Goal: Information Seeking & Learning: Learn about a topic

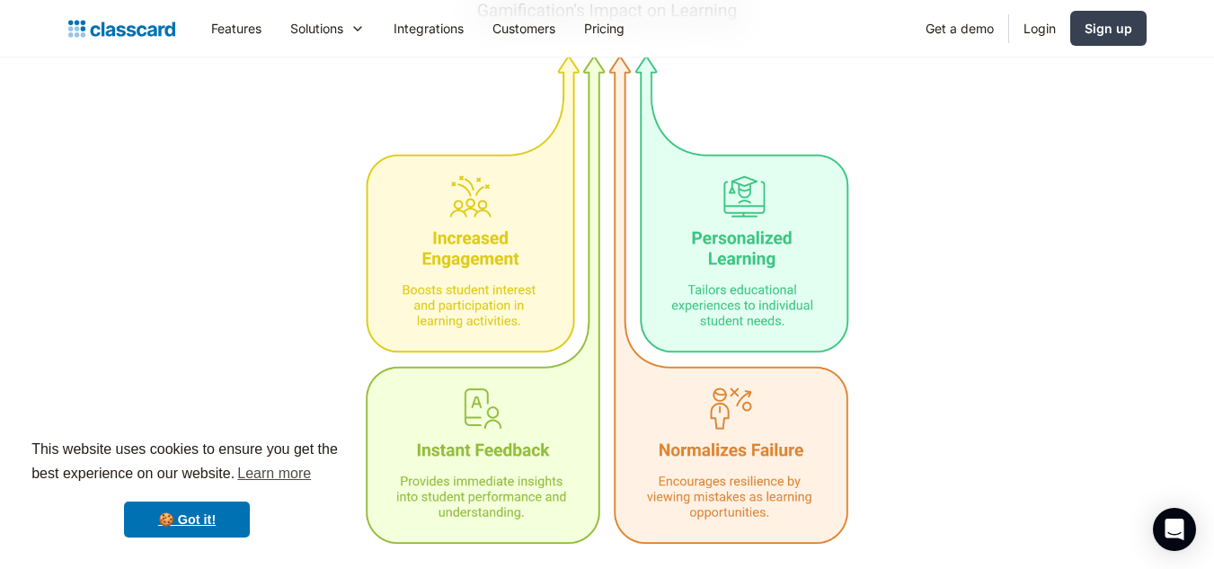
scroll to position [5774, 0]
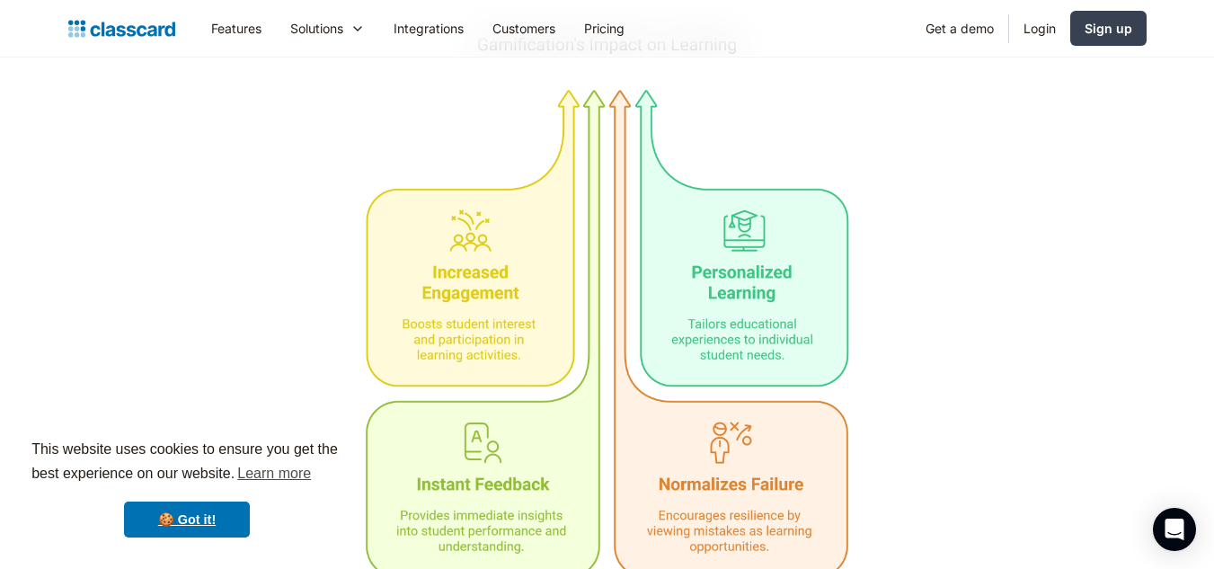
click at [520, 200] on img at bounding box center [607, 318] width 560 height 653
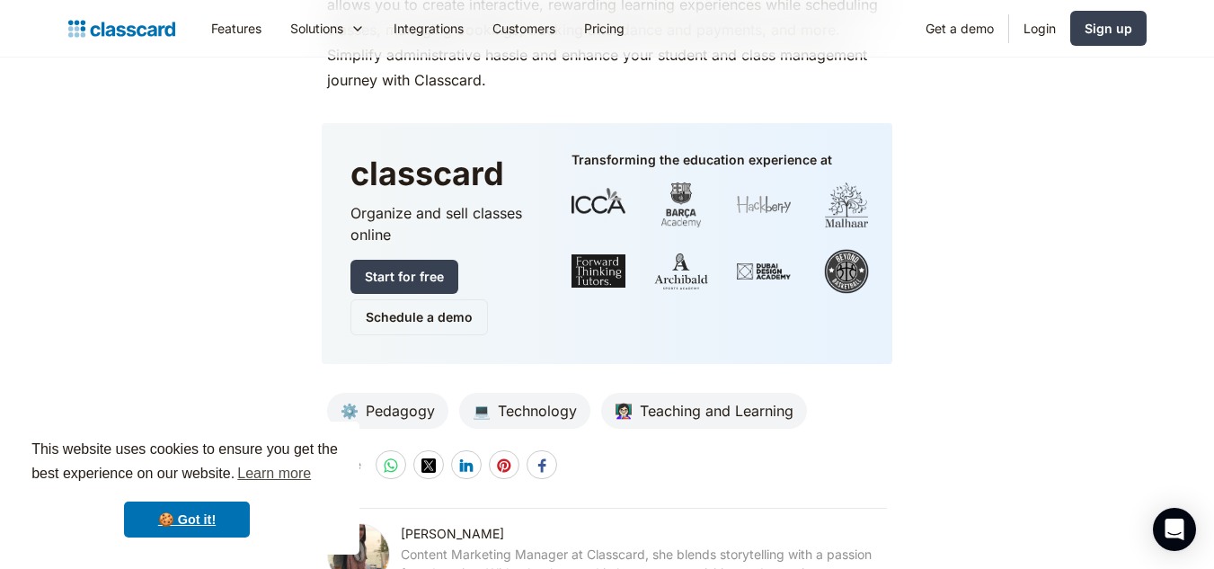
scroll to position [8511, 0]
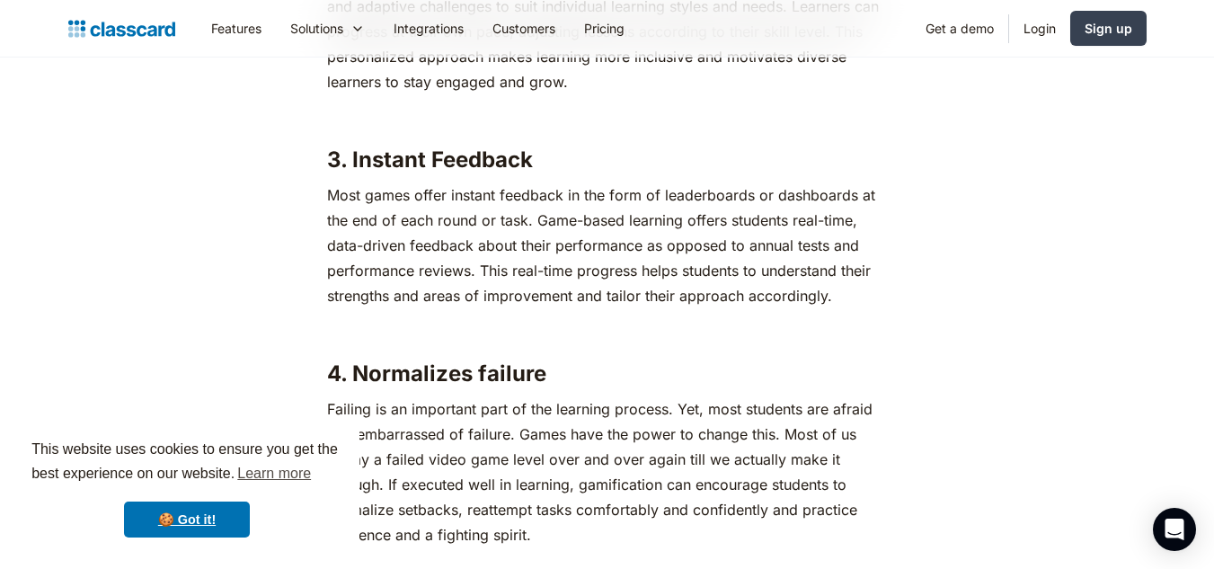
scroll to position [6766, 0]
